Goal: Navigation & Orientation: Find specific page/section

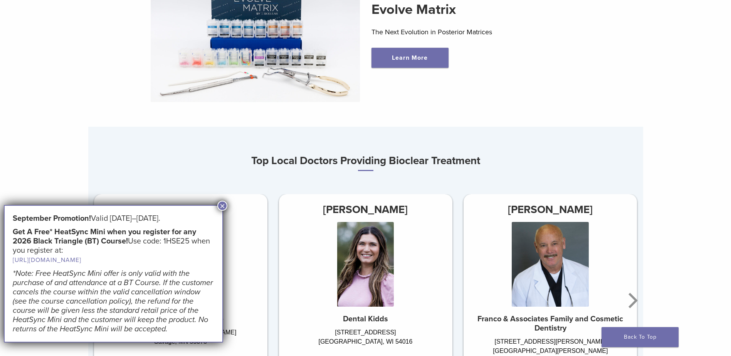
scroll to position [154, 0]
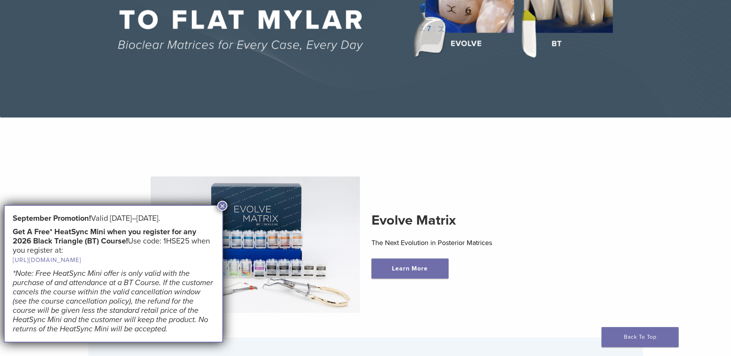
click at [223, 205] on button "×" at bounding box center [222, 206] width 10 height 10
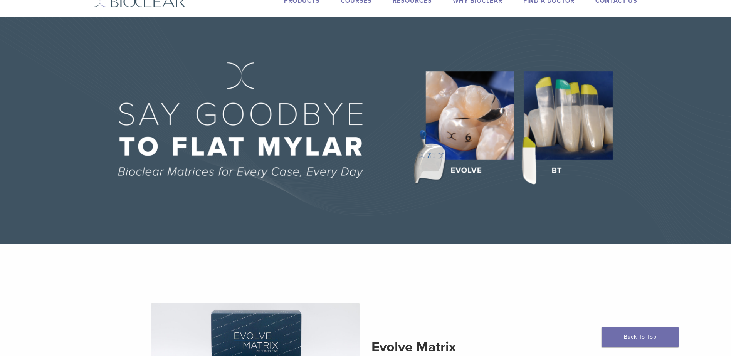
scroll to position [0, 0]
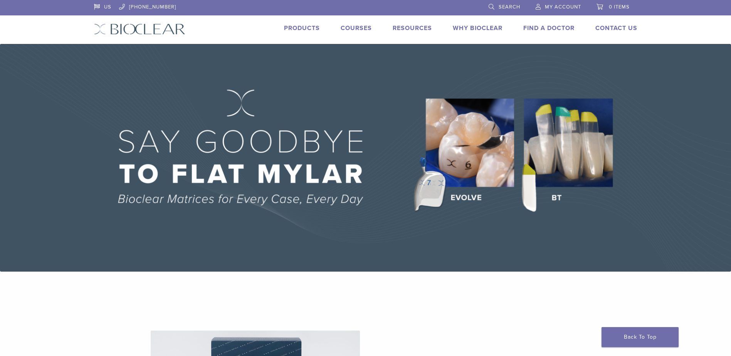
click at [308, 27] on link "Products" at bounding box center [302, 28] width 36 height 8
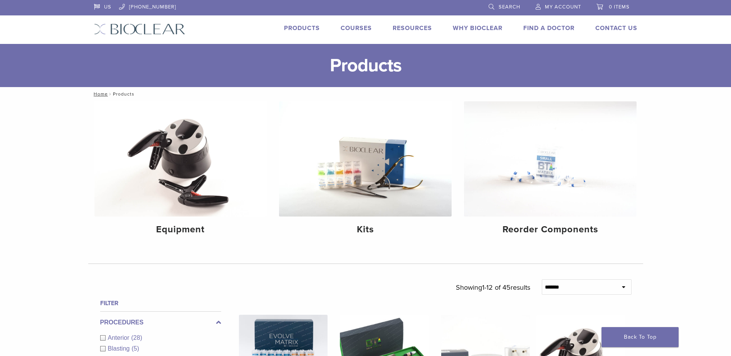
click at [480, 31] on link "Why Bioclear" at bounding box center [478, 28] width 50 height 8
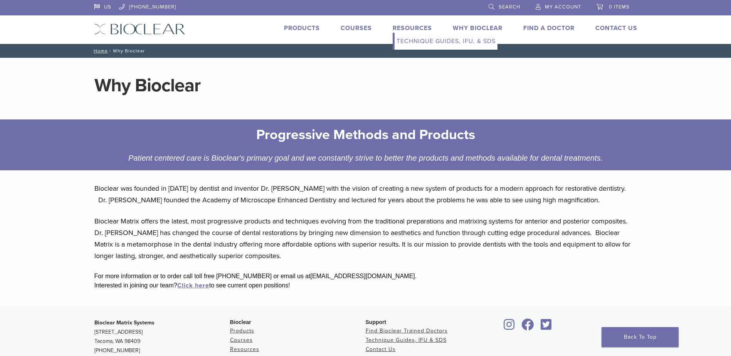
click at [418, 27] on link "Resources" at bounding box center [412, 28] width 39 height 8
click at [418, 40] on link "Technique Guides, IFU, & SDS" at bounding box center [446, 41] width 103 height 17
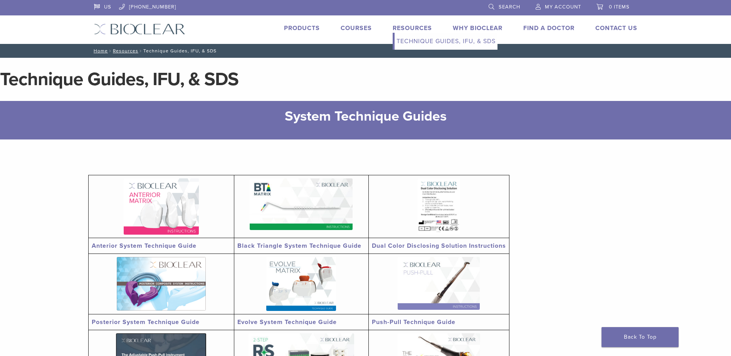
click at [406, 27] on link "Resources" at bounding box center [412, 28] width 39 height 8
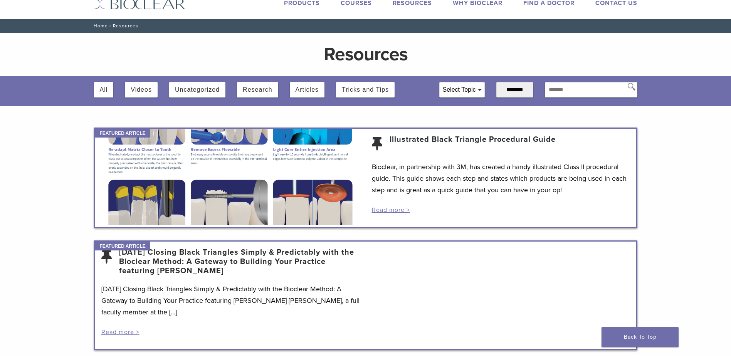
scroll to position [39, 0]
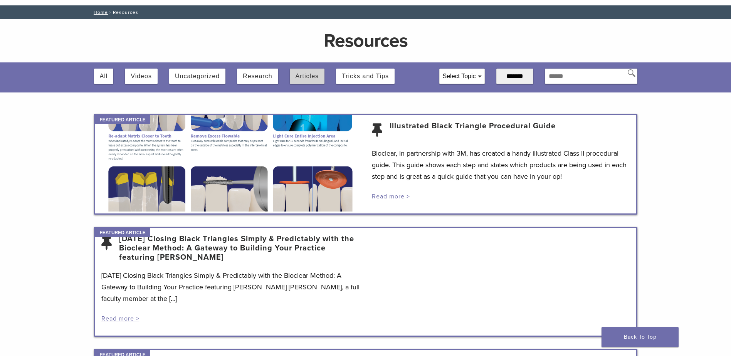
click at [308, 77] on button "Articles" at bounding box center [307, 76] width 23 height 15
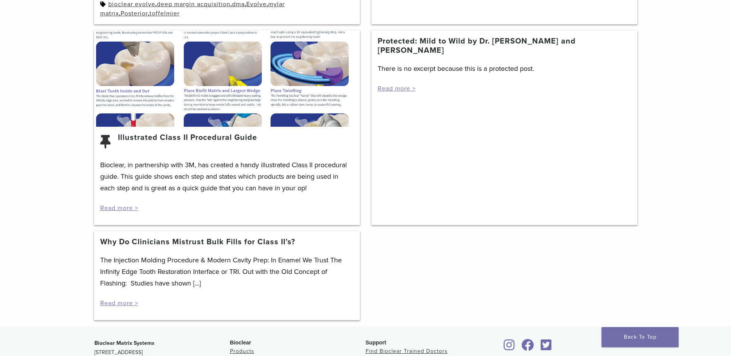
scroll to position [424, 0]
